Goal: Task Accomplishment & Management: Manage account settings

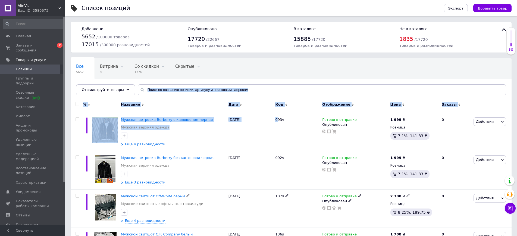
drag, startPoint x: 0, startPoint y: 0, endPoint x: 329, endPoint y: 77, distance: 337.8
click at [329, 77] on div "Все 5652 Витрина 4 Удалить Редактировать Со скидкой 1776 Удалить Редактировать …" at bounding box center [291, 79] width 441 height 45
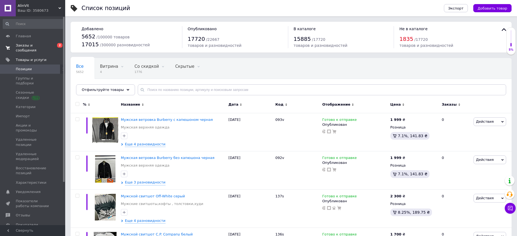
click at [42, 50] on link "Заказы и сообщения 0 2" at bounding box center [33, 48] width 67 height 14
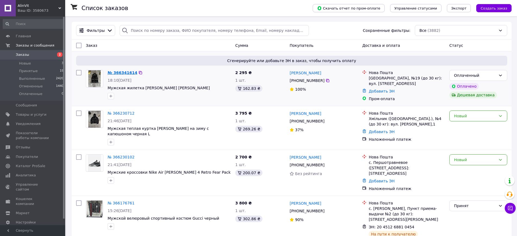
click at [127, 74] on link "№ 366341614" at bounding box center [123, 72] width 30 height 4
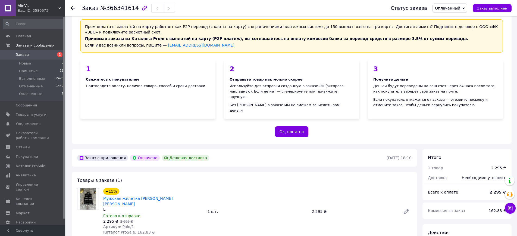
scroll to position [109, 0]
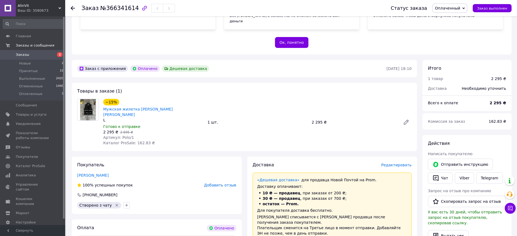
click at [123, 135] on span "Артикул: Polo/1" at bounding box center [118, 137] width 31 height 4
drag, startPoint x: 123, startPoint y: 118, endPoint x: 126, endPoint y: 119, distance: 3.3
click at [126, 135] on span "Артикул: Polo/1" at bounding box center [118, 137] width 31 height 4
click at [125, 135] on span "Артикул: Polo/1" at bounding box center [118, 137] width 31 height 4
drag, startPoint x: 125, startPoint y: 119, endPoint x: 131, endPoint y: 120, distance: 5.8
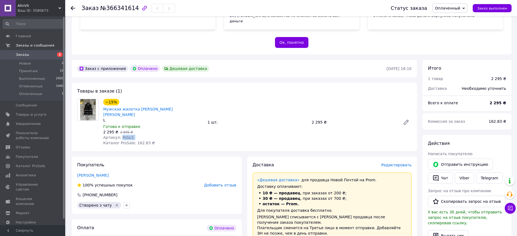
click at [131, 135] on div "Артикул: Polo/1" at bounding box center [153, 137] width 100 height 5
click at [48, 93] on li "Оплаченные 1" at bounding box center [33, 95] width 67 height 10
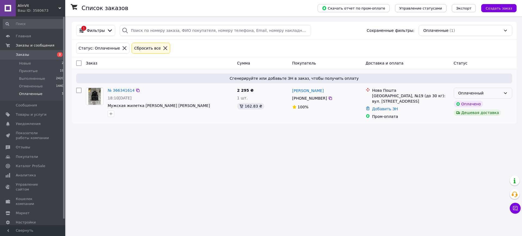
click at [480, 92] on div "Оплаченный" at bounding box center [479, 93] width 43 height 6
click at [476, 101] on li "Принят" at bounding box center [483, 105] width 58 height 10
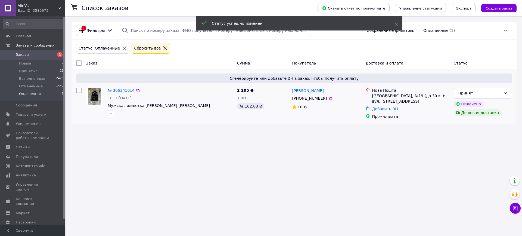
click at [124, 90] on link "№ 366341614" at bounding box center [121, 90] width 27 height 4
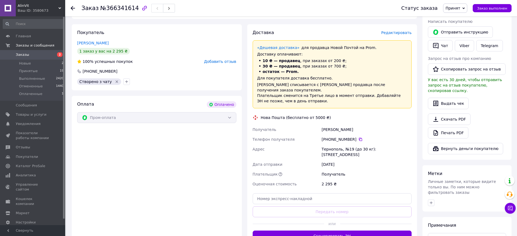
scroll to position [245, 0]
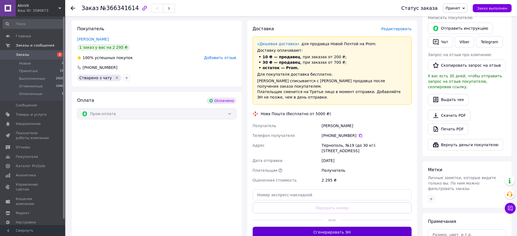
click at [314, 226] on button "Сгенерировать ЭН" at bounding box center [332, 231] width 159 height 11
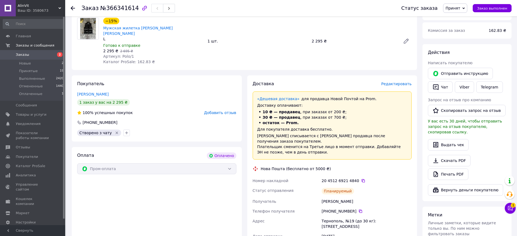
scroll to position [190, 0]
click at [361, 178] on icon at bounding box center [363, 180] width 4 height 4
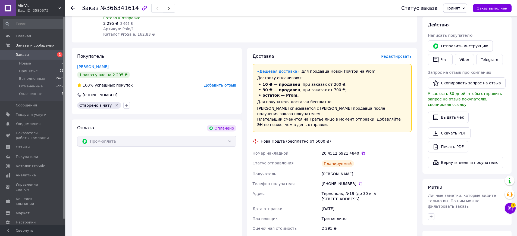
scroll to position [217, 0]
click at [253, 171] on span "Получатель" at bounding box center [265, 173] width 24 height 4
drag, startPoint x: 253, startPoint y: 151, endPoint x: 351, endPoint y: 160, distance: 98.5
click at [351, 159] on div "Номер накладной 20 4512 6921 4840   Статус отправления Планируемый Получатель […" at bounding box center [332, 195] width 161 height 95
copy div "Получатель [PERSON_NAME] Телефон получателя [PHONE_NUMBER]"
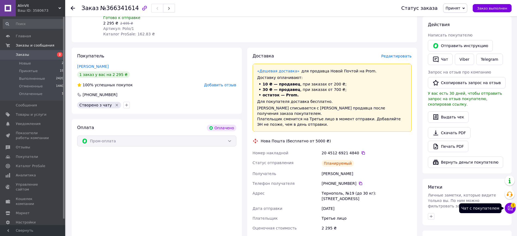
click at [512, 208] on icon at bounding box center [510, 207] width 5 height 5
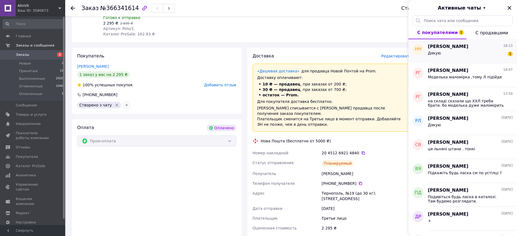
click at [459, 51] on div "Дякую 1" at bounding box center [470, 54] width 85 height 9
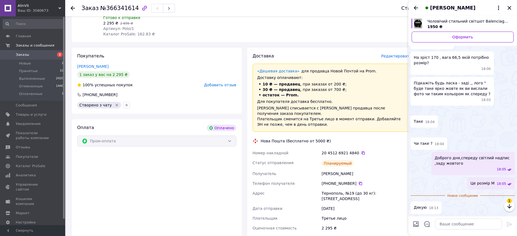
scroll to position [588, 0]
click at [509, 6] on icon "Закрыть" at bounding box center [509, 8] width 7 height 7
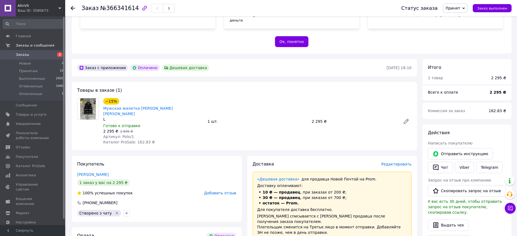
scroll to position [109, 0]
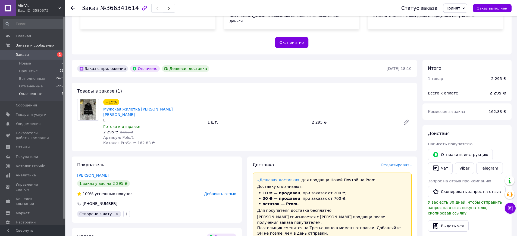
click at [43, 91] on li "Оплаченные 1" at bounding box center [33, 95] width 67 height 10
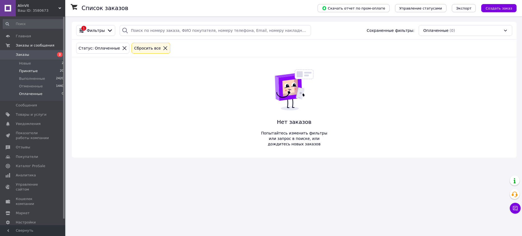
click at [49, 71] on li "Принятые 20" at bounding box center [33, 71] width 67 height 8
